Goal: Task Accomplishment & Management: Manage account settings

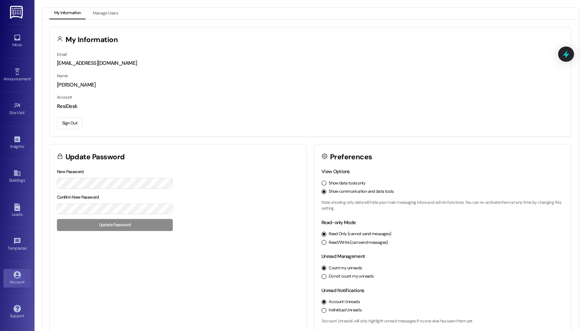
click at [77, 122] on button "Sign Out" at bounding box center [70, 123] width 26 height 12
click at [72, 124] on button "Sign Out" at bounding box center [70, 123] width 26 height 12
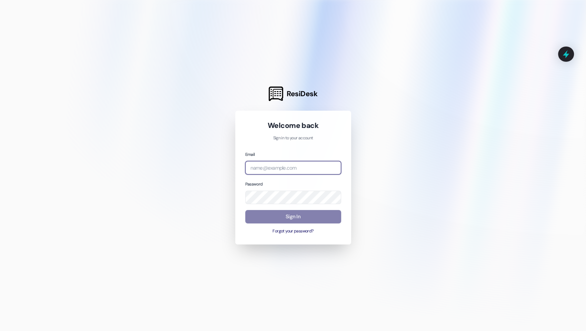
click at [310, 170] on input "email" at bounding box center [293, 167] width 96 height 13
click at [0, 331] on com-1password-button at bounding box center [0, 331] width 0 height 0
type input "w"
type input "[EMAIL_ADDRESS][DOMAIN_NAME]"
